Goal: Task Accomplishment & Management: Manage account settings

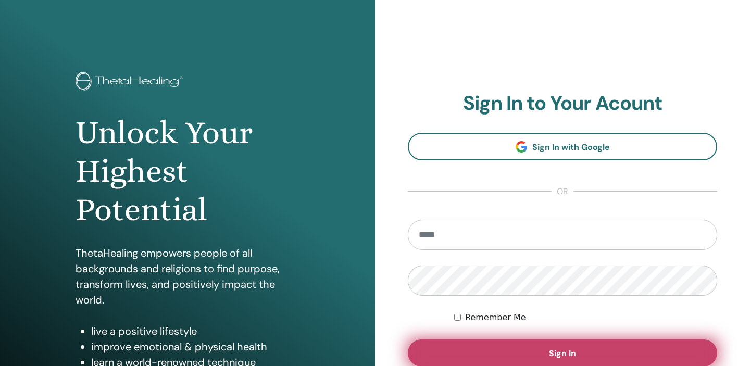
type input "**********"
click at [568, 353] on span "Sign In" at bounding box center [562, 353] width 27 height 11
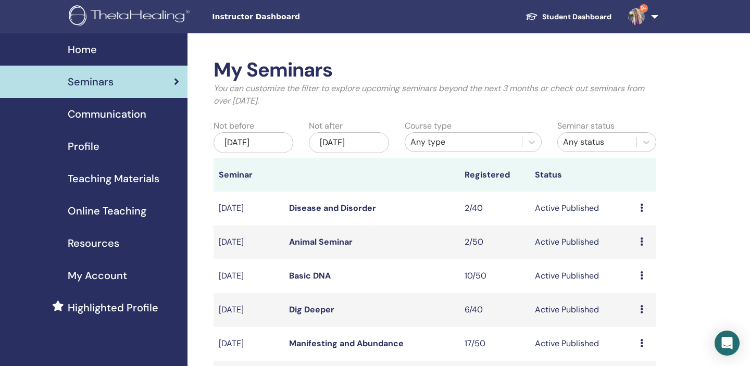
click at [325, 244] on link "Animal Seminar" at bounding box center [321, 242] width 64 height 11
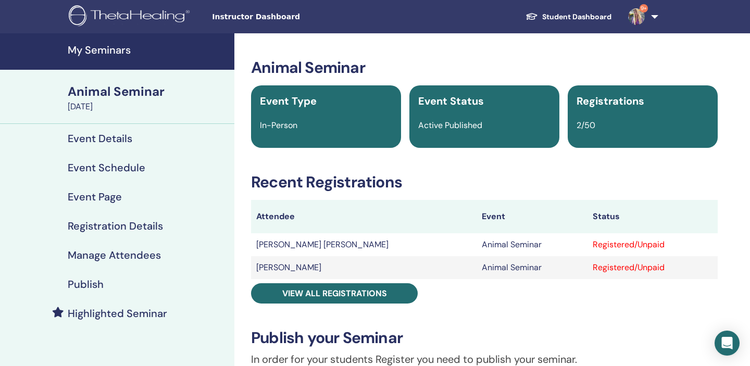
click at [91, 56] on h4 "My Seminars" at bounding box center [148, 50] width 160 height 13
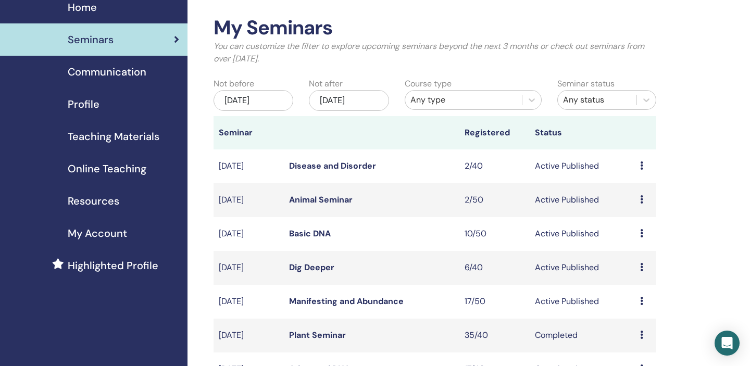
scroll to position [47, 0]
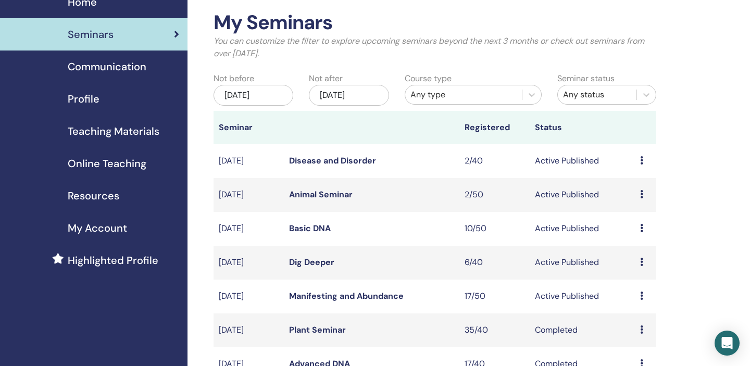
click at [305, 230] on link "Basic DNA" at bounding box center [310, 228] width 42 height 11
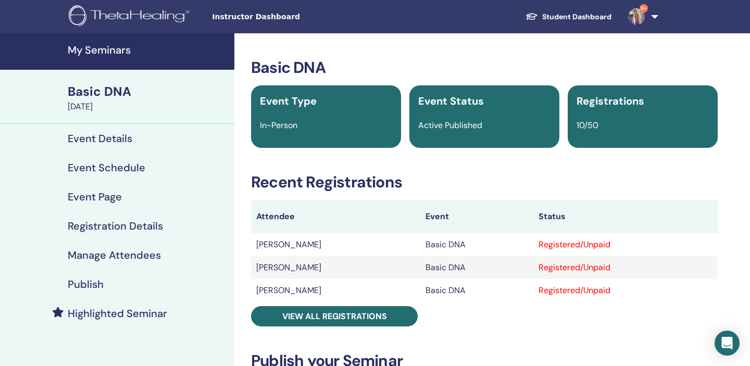
click at [105, 47] on h4 "My Seminars" at bounding box center [148, 50] width 160 height 13
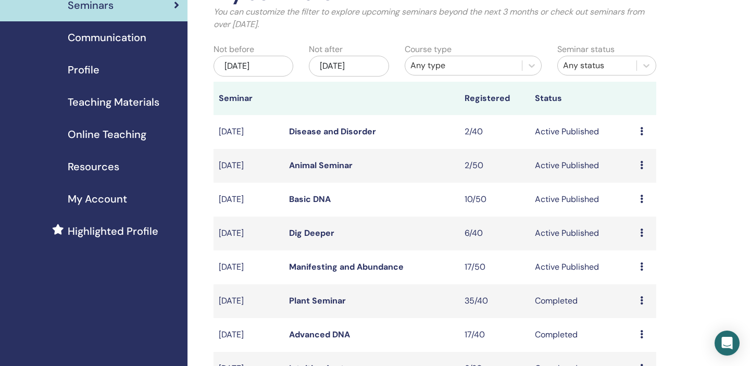
scroll to position [78, 0]
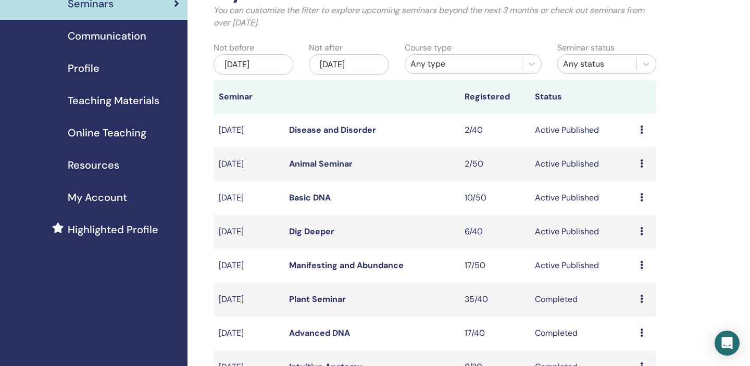
click at [331, 264] on link "Manifesting and Abundance" at bounding box center [346, 265] width 115 height 11
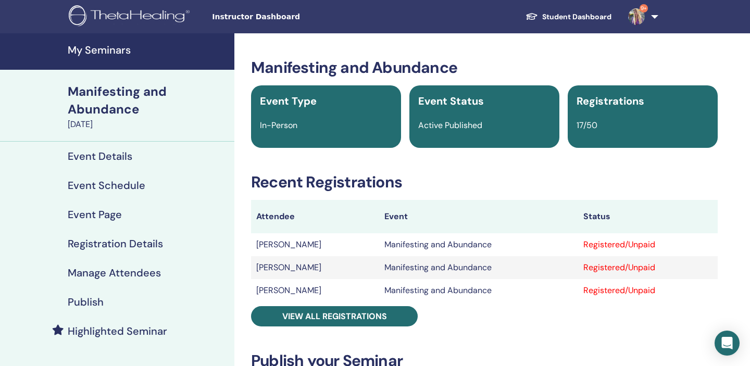
click at [98, 271] on h4 "Manage Attendees" at bounding box center [114, 273] width 93 height 13
